Goal: Check status

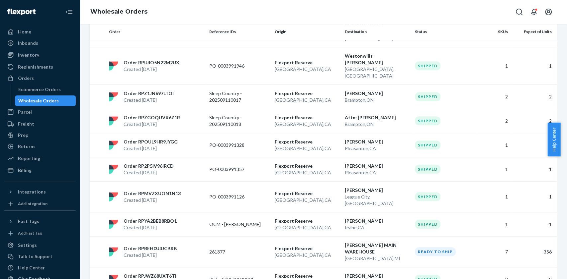
scroll to position [384, 0]
click at [254, 249] on p "261377" at bounding box center [235, 252] width 53 height 7
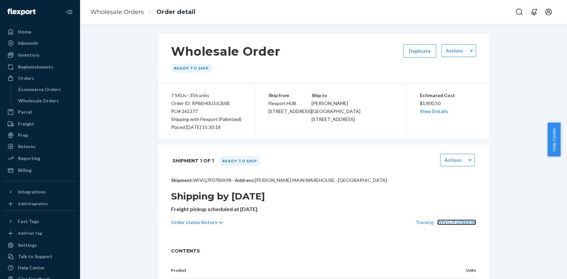
click at [469, 220] on span "WIVQ7F078XK98" at bounding box center [456, 223] width 39 height 6
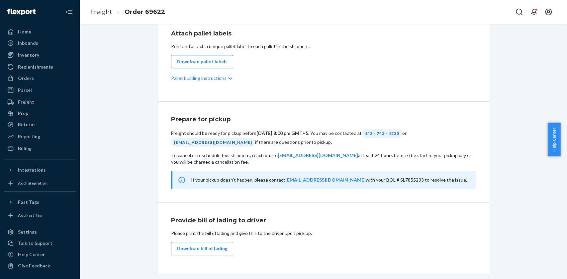
scroll to position [304, 0]
